Goal: Task Accomplishment & Management: Use online tool/utility

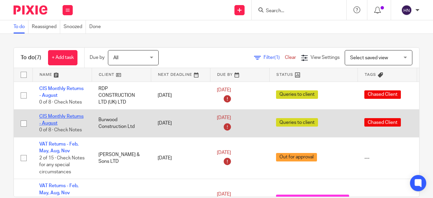
click at [64, 116] on link "CIS Monthly Returns - August" at bounding box center [61, 120] width 44 height 12
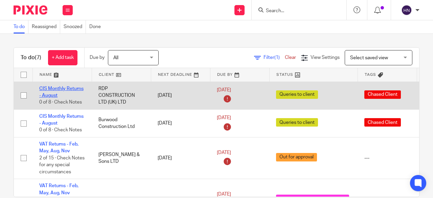
click at [58, 89] on link "CIS Monthly Returns - August" at bounding box center [61, 92] width 44 height 12
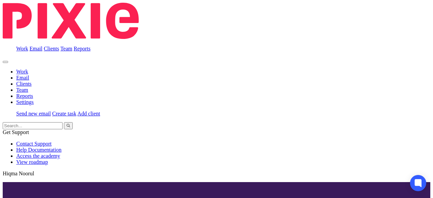
scroll to position [52, 0]
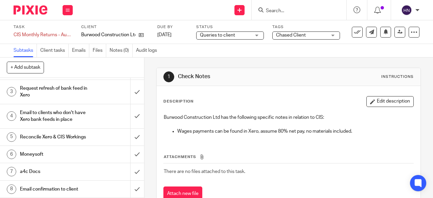
click at [41, 186] on h1 "Email confirmation to client" at bounding box center [54, 189] width 69 height 10
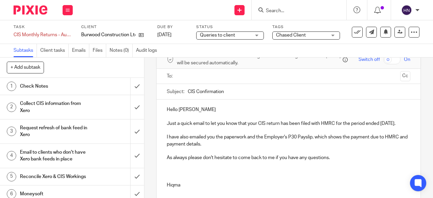
scroll to position [68, 0]
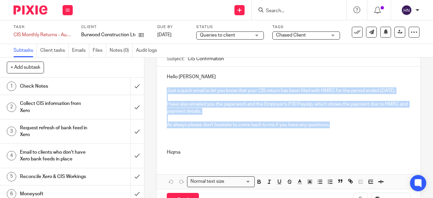
drag, startPoint x: 334, startPoint y: 133, endPoint x: 161, endPoint y: 94, distance: 177.5
click at [161, 94] on div "Hello [PERSON_NAME] Just a quick email to let you know that your CIS return has…" at bounding box center [289, 114] width 264 height 94
copy div "Just a quick email to let you know that your CIS return has been filed with HMR…"
click at [354, 31] on icon at bounding box center [357, 32] width 7 height 7
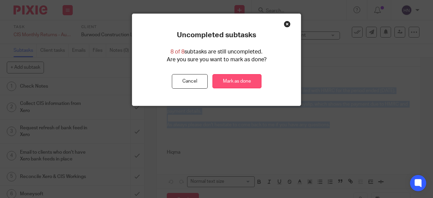
click at [234, 82] on link "Mark as done" at bounding box center [236, 81] width 49 height 15
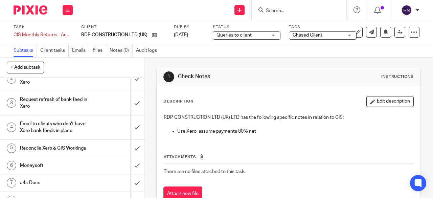
scroll to position [52, 0]
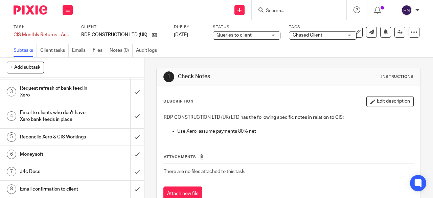
click at [59, 183] on link "8 Email confirmation to client" at bounding box center [65, 189] width 130 height 17
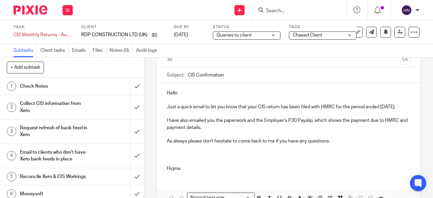
scroll to position [68, 0]
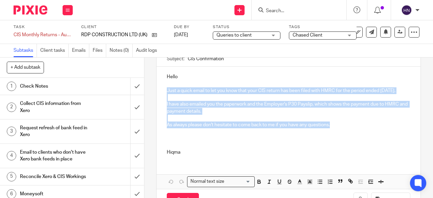
drag, startPoint x: 334, startPoint y: 131, endPoint x: 164, endPoint y: 92, distance: 174.3
click at [164, 92] on div "Hello Just a quick email to let you know that your CIS return has been filed wi…" at bounding box center [289, 114] width 264 height 94
copy div "Just a quick email to let you know that your CIS return has been filed with HMR…"
click at [357, 31] on button at bounding box center [357, 32] width 11 height 11
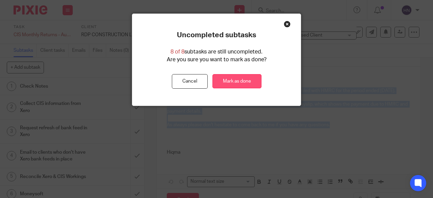
click at [240, 77] on link "Mark as done" at bounding box center [236, 81] width 49 height 15
